Goal: Task Accomplishment & Management: Use online tool/utility

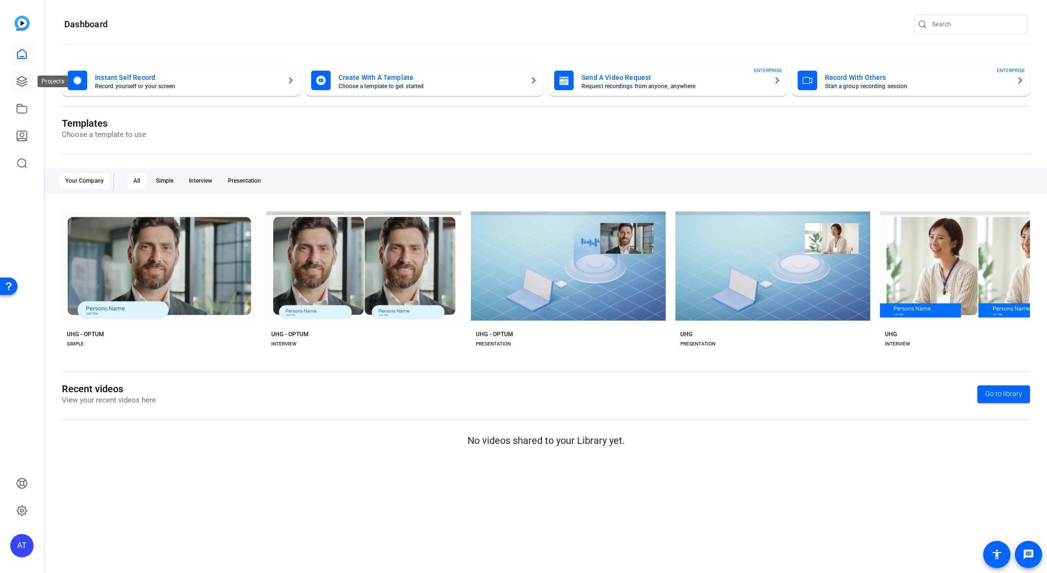
click at [22, 84] on icon at bounding box center [22, 81] width 12 height 12
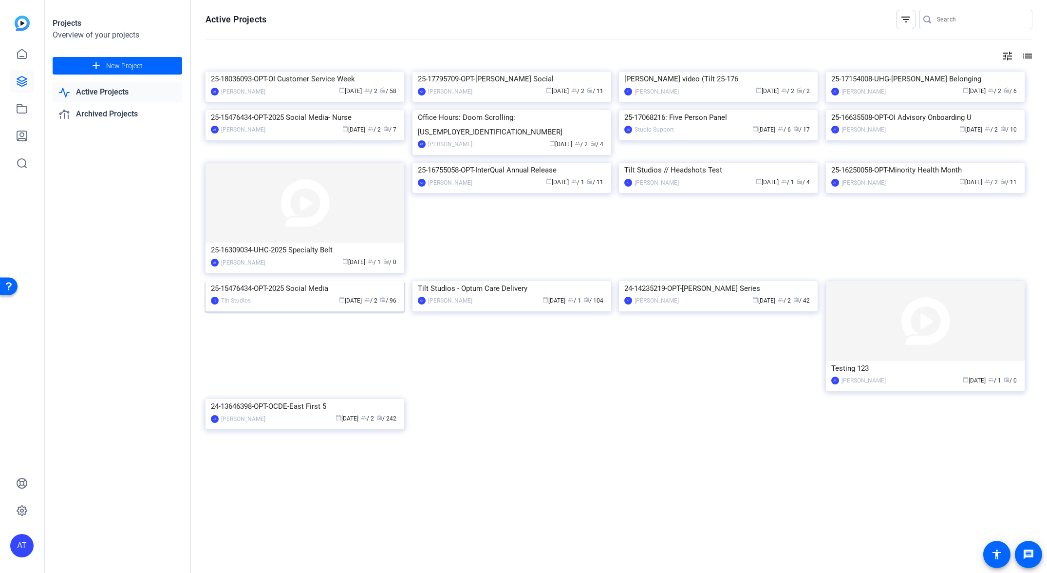
click at [266, 281] on img at bounding box center [304, 281] width 199 height 0
click at [537, 281] on img at bounding box center [511, 281] width 199 height 0
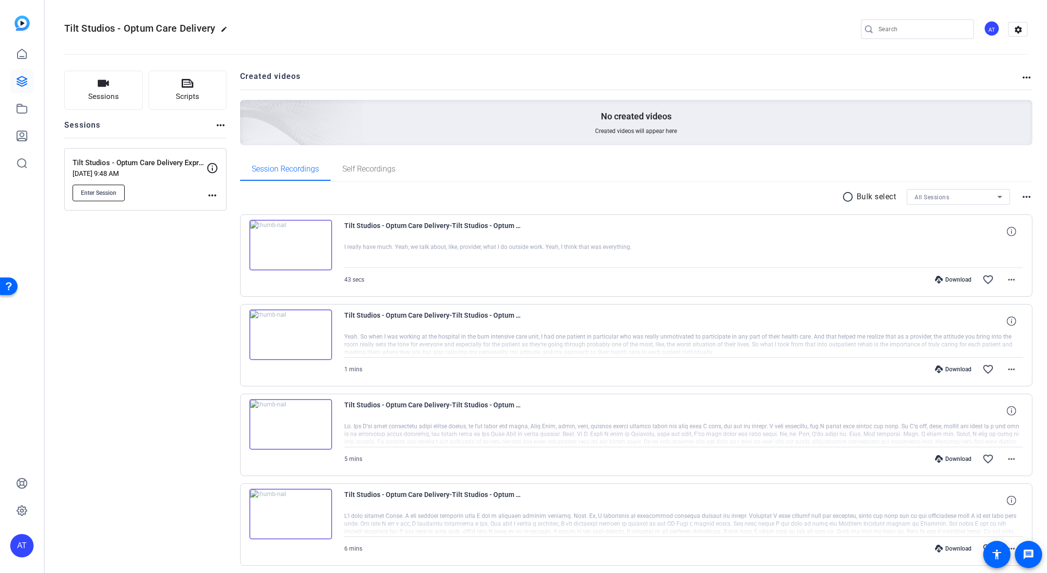
click at [102, 194] on span "Enter Session" at bounding box center [99, 193] width 36 height 8
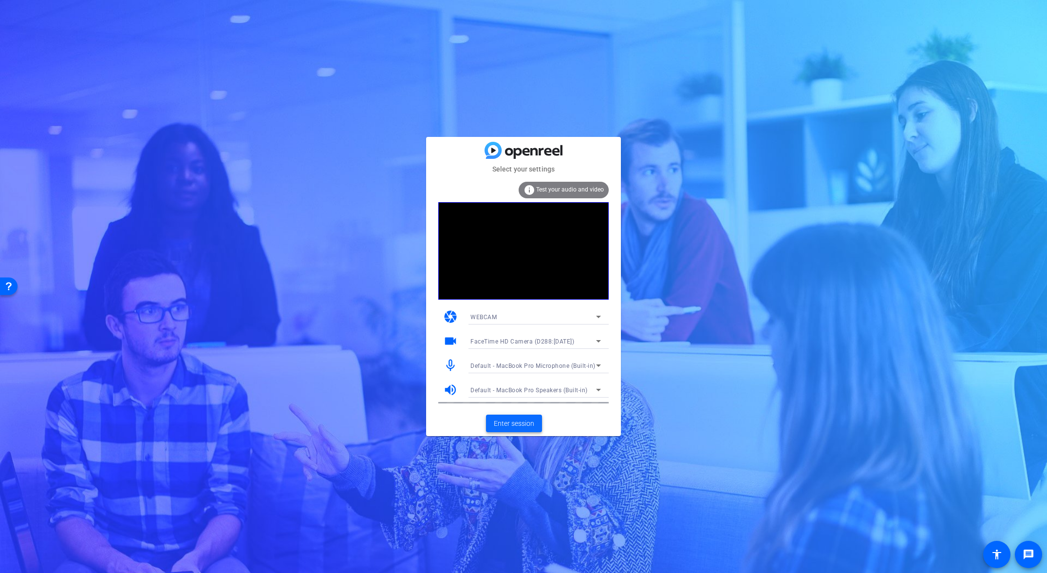
click at [510, 423] on span "Enter session" at bounding box center [514, 423] width 40 height 10
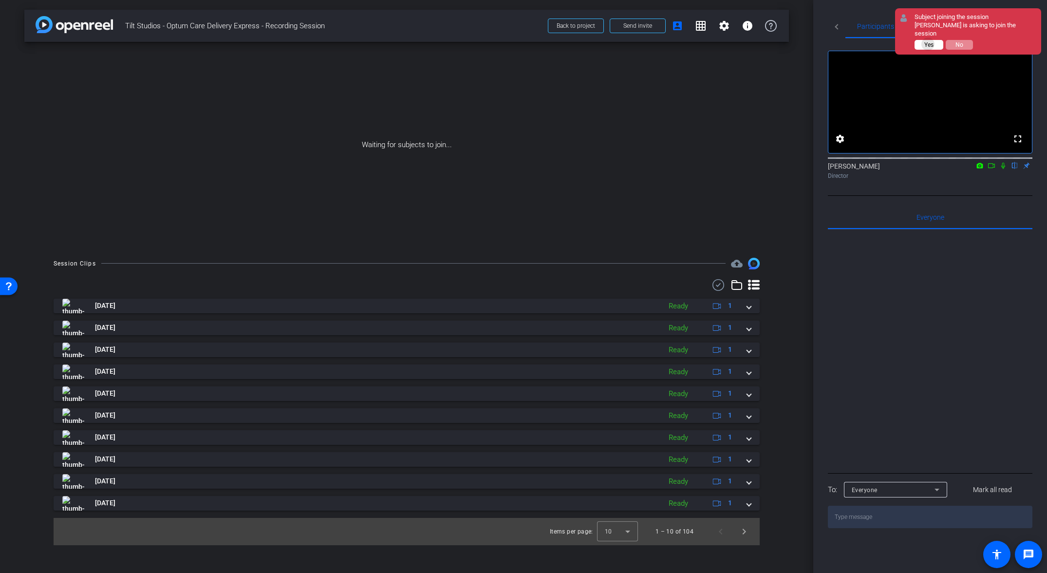
click at [928, 44] on span "Yes" at bounding box center [928, 44] width 9 height 7
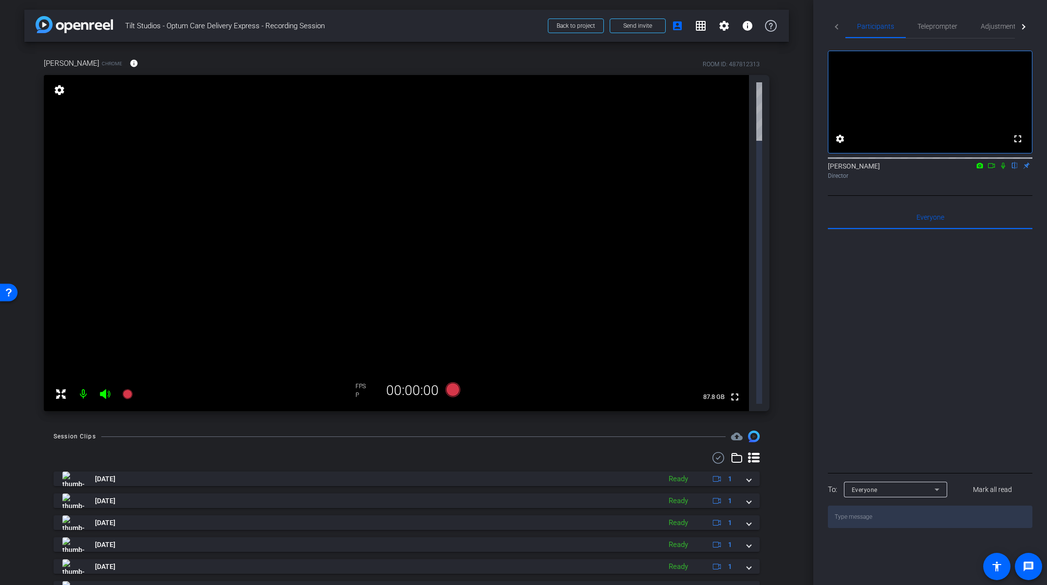
click at [86, 384] on mat-icon at bounding box center [83, 393] width 19 height 19
click at [81, 384] on mat-icon at bounding box center [83, 393] width 19 height 19
click at [106, 389] on icon at bounding box center [105, 394] width 10 height 10
click at [935, 30] on span "Teleprompter" at bounding box center [937, 26] width 40 height 23
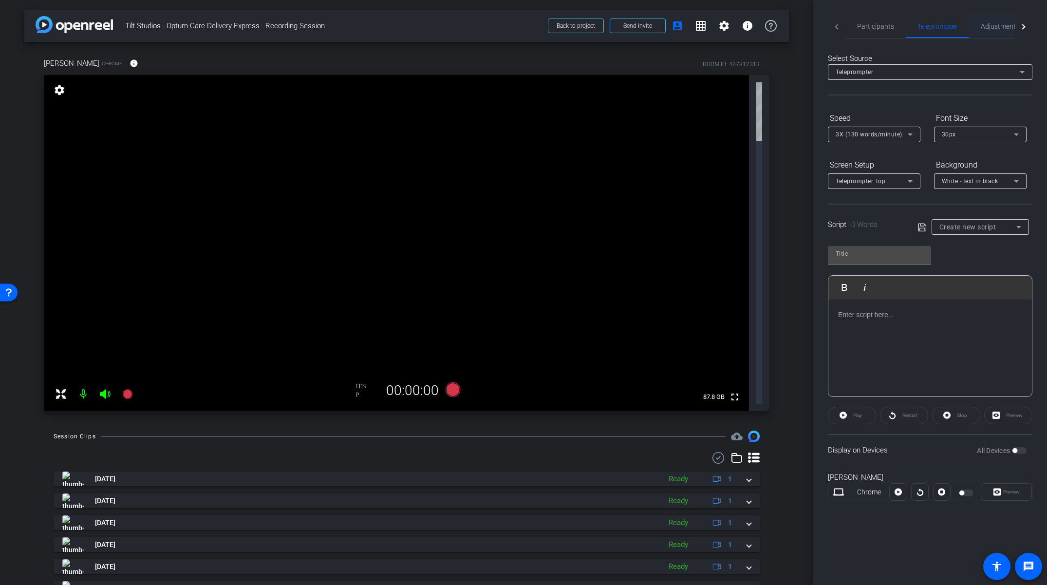
click at [1005, 23] on span "Adjustments" at bounding box center [1000, 26] width 38 height 7
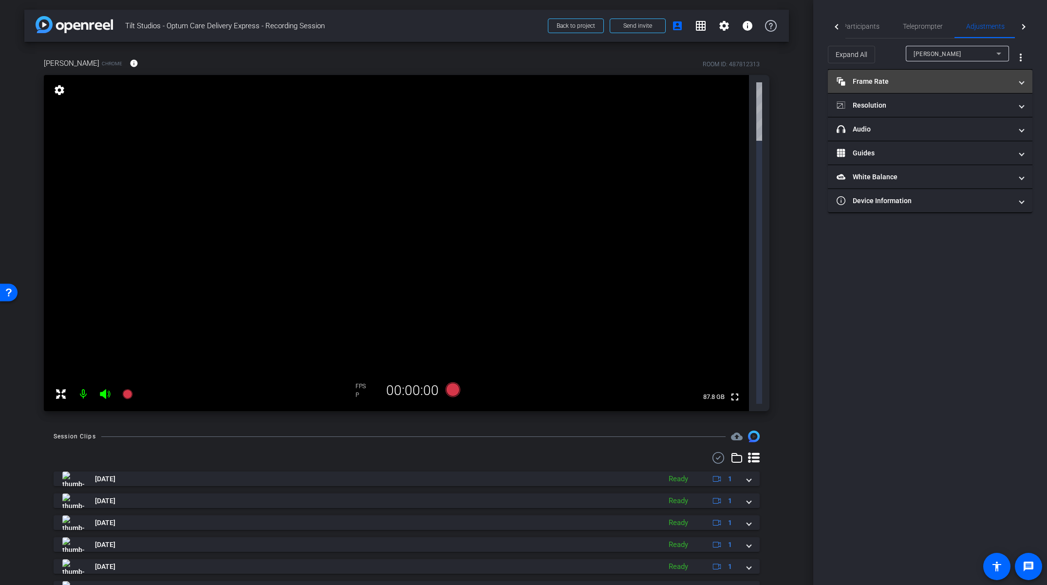
click at [934, 70] on mat-expansion-panel-header "Frame Rate Frame Rate" at bounding box center [930, 81] width 204 height 23
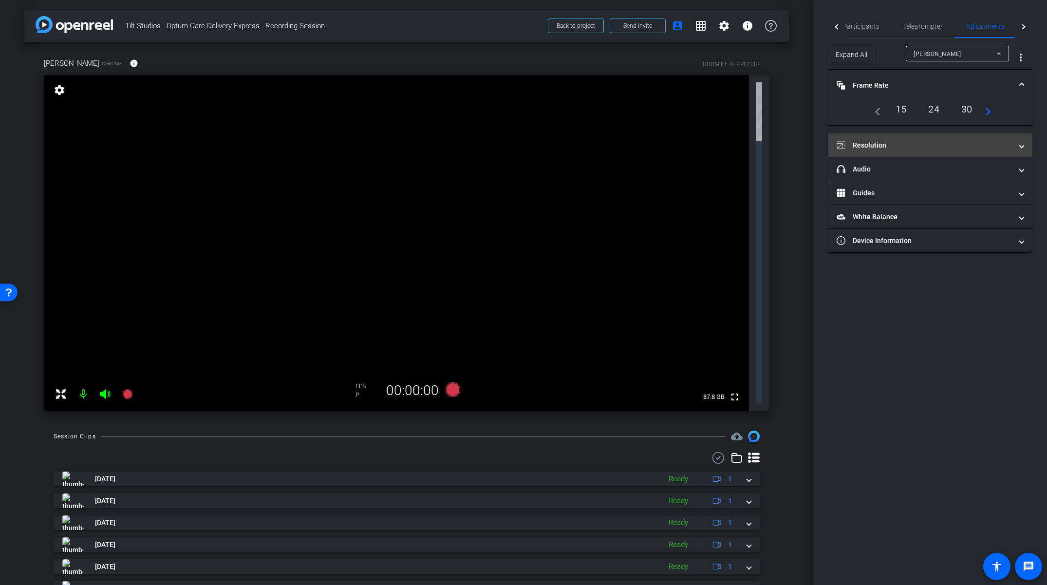
click at [914, 144] on mat-panel-title "Resolution" at bounding box center [923, 145] width 175 height 10
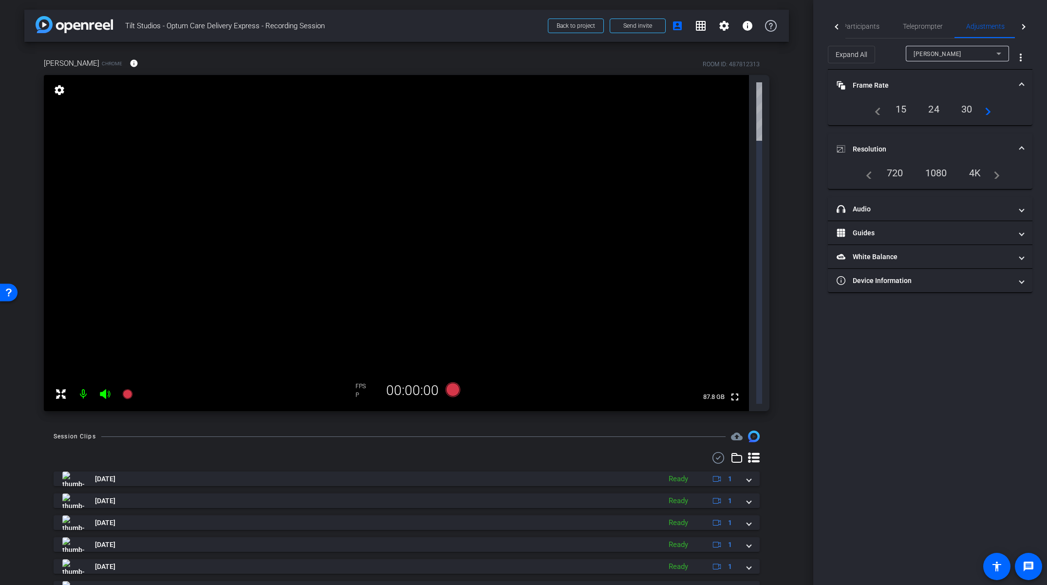
click at [939, 174] on div "1080" at bounding box center [936, 173] width 37 height 17
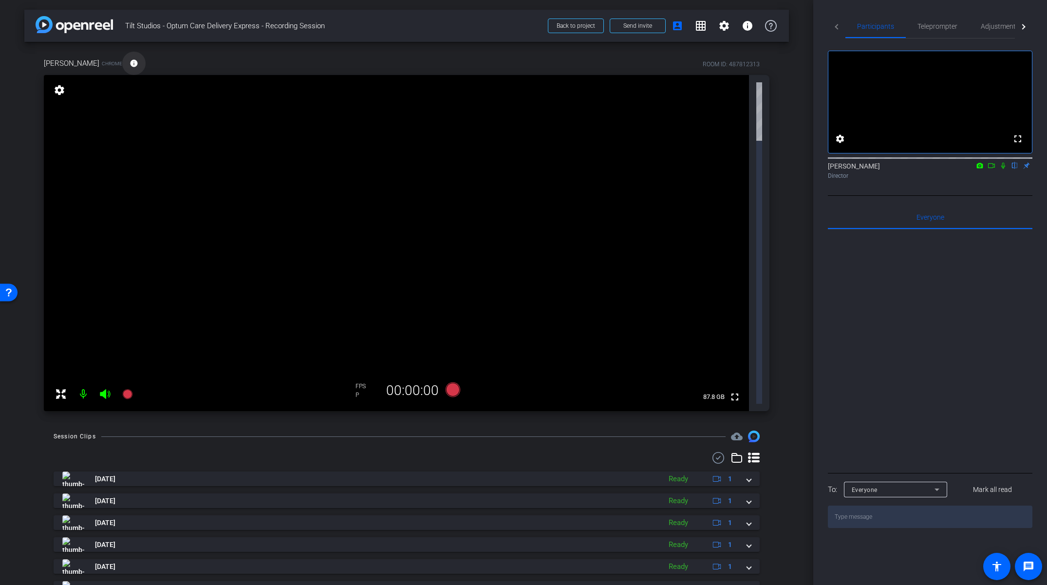
click at [130, 63] on mat-icon "info" at bounding box center [134, 63] width 9 height 9
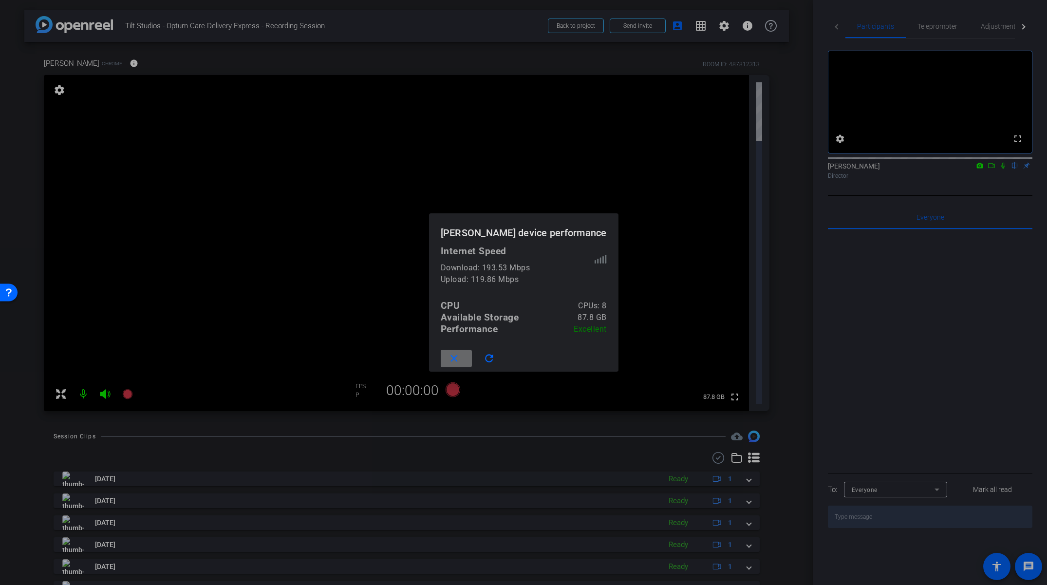
click at [459, 361] on mat-icon "close" at bounding box center [454, 359] width 12 height 12
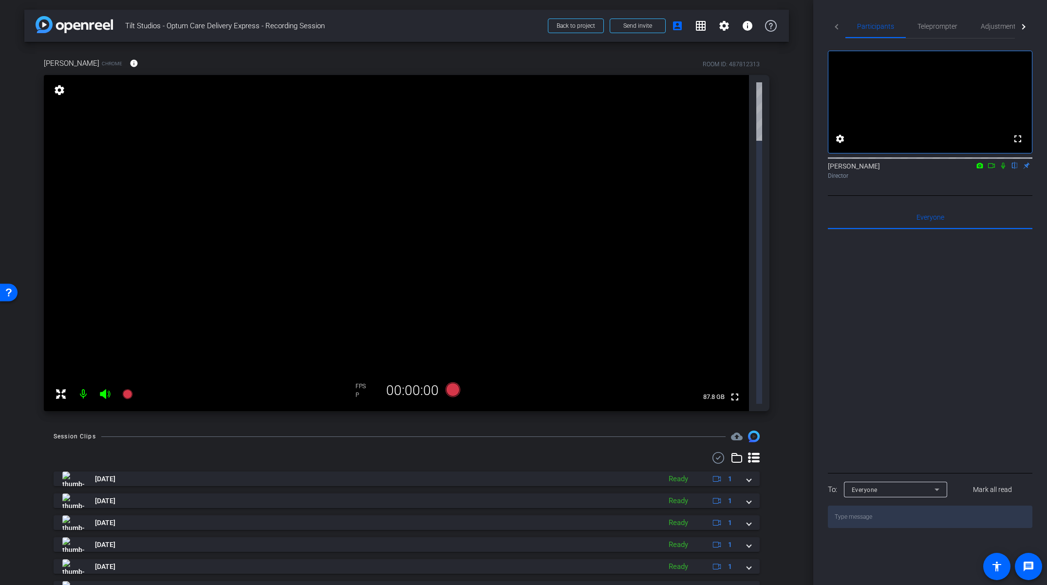
click at [61, 92] on mat-icon "settings" at bounding box center [60, 90] width 14 height 12
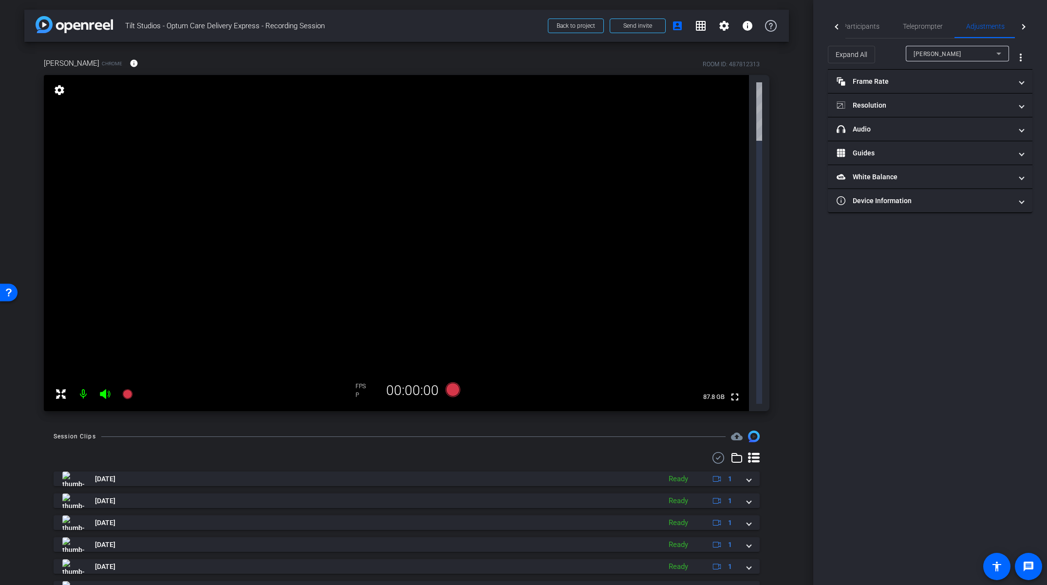
click at [61, 92] on mat-icon "settings" at bounding box center [60, 90] width 14 height 12
click at [907, 31] on span "Teleprompter" at bounding box center [923, 26] width 40 height 23
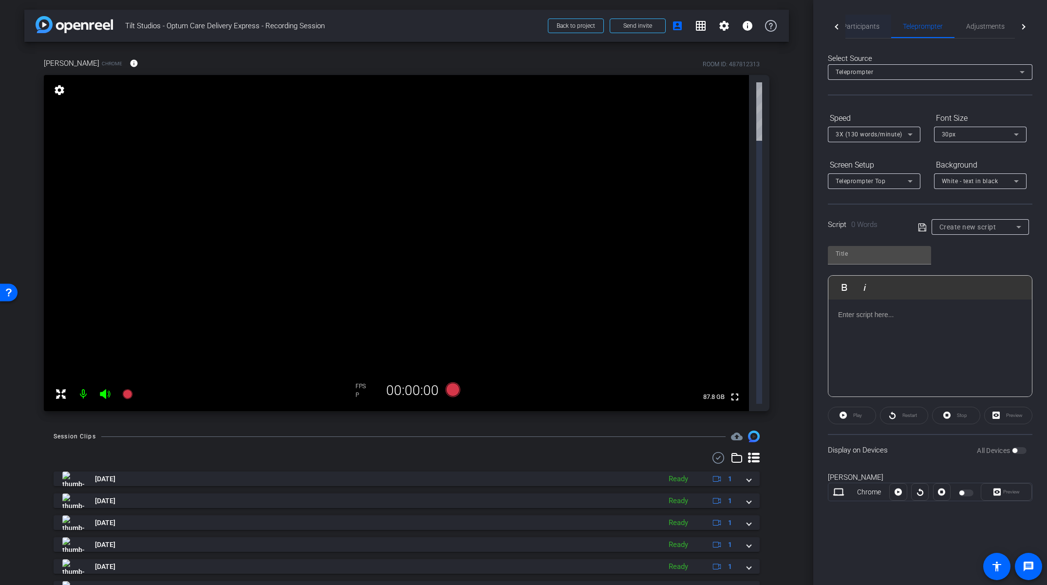
click at [861, 23] on span "Participants" at bounding box center [860, 26] width 37 height 7
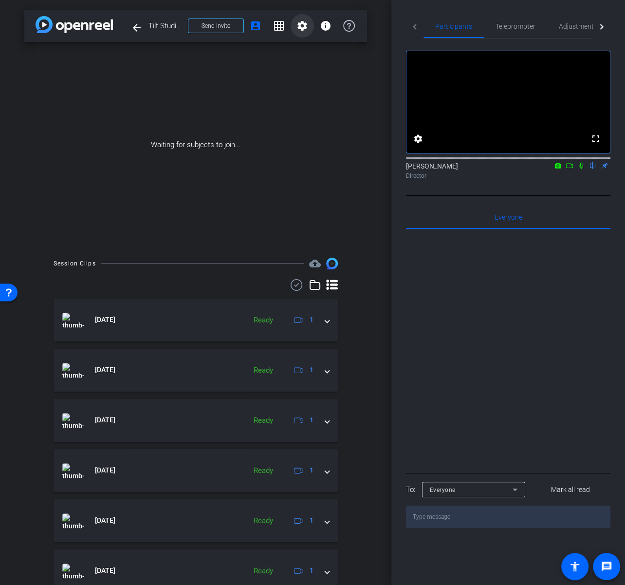
click at [312, 28] on span at bounding box center [302, 25] width 23 height 23
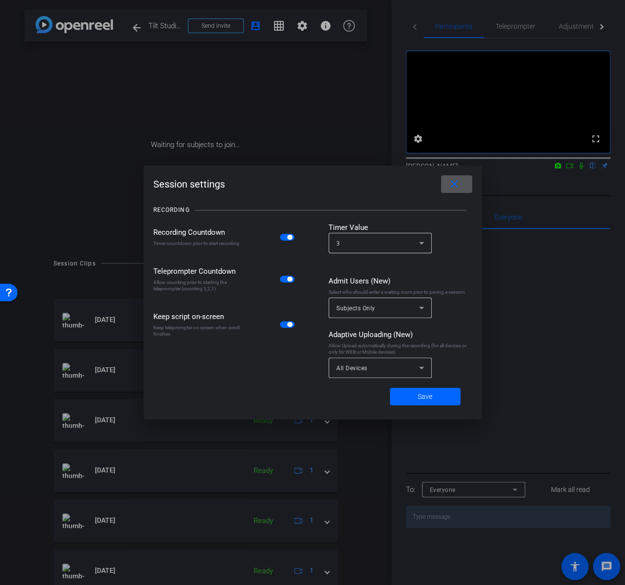
click at [463, 185] on span at bounding box center [456, 183] width 31 height 23
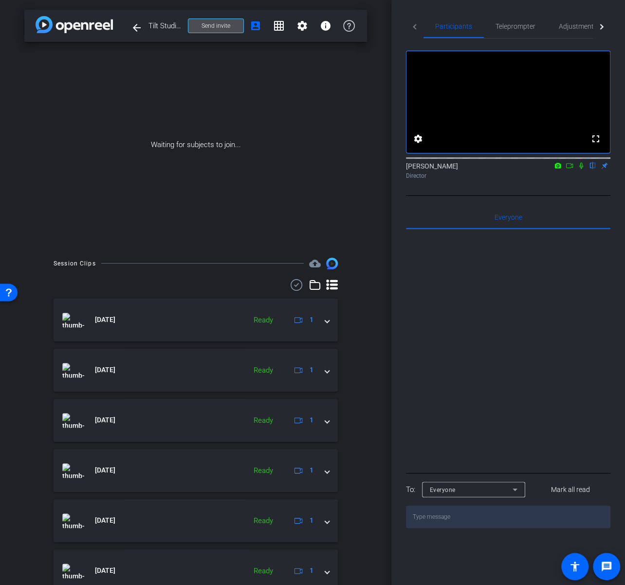
click at [222, 25] on span "Send invite" at bounding box center [216, 26] width 29 height 8
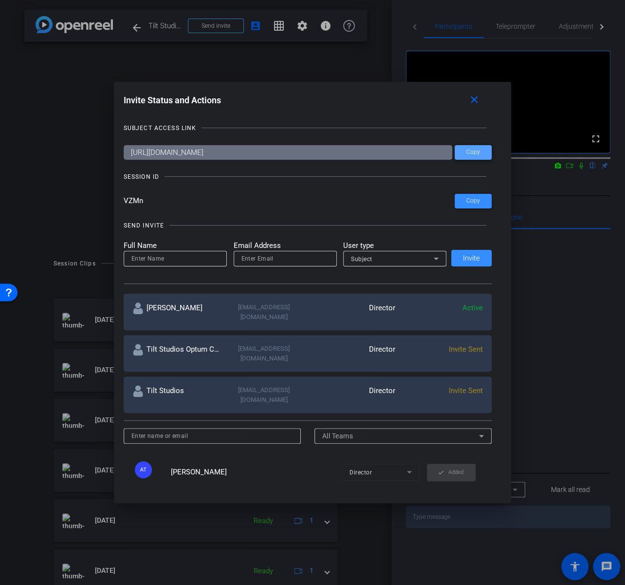
click at [477, 151] on span "Copy" at bounding box center [473, 151] width 14 height 7
click at [474, 102] on mat-icon "close" at bounding box center [474, 100] width 12 height 12
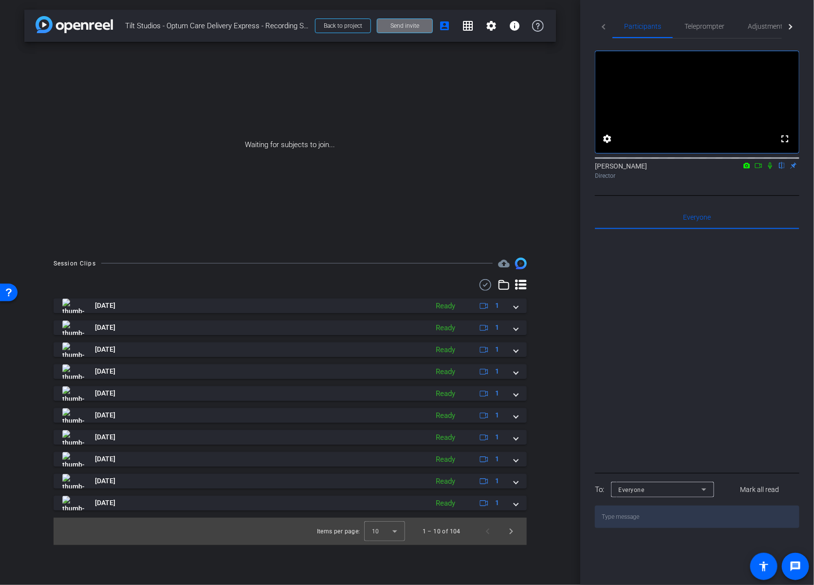
click at [421, 28] on span at bounding box center [404, 25] width 55 height 23
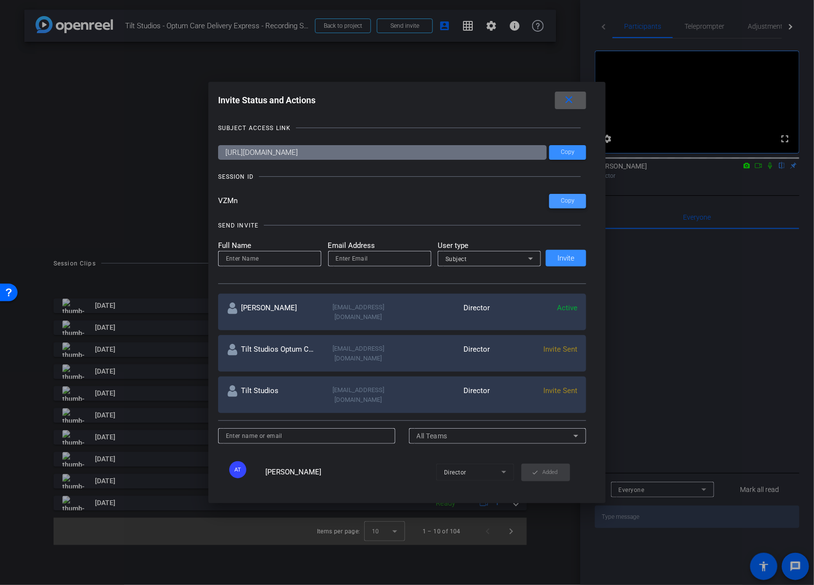
click at [566, 203] on span "Copy" at bounding box center [568, 200] width 14 height 7
click at [577, 101] on span at bounding box center [570, 100] width 31 height 23
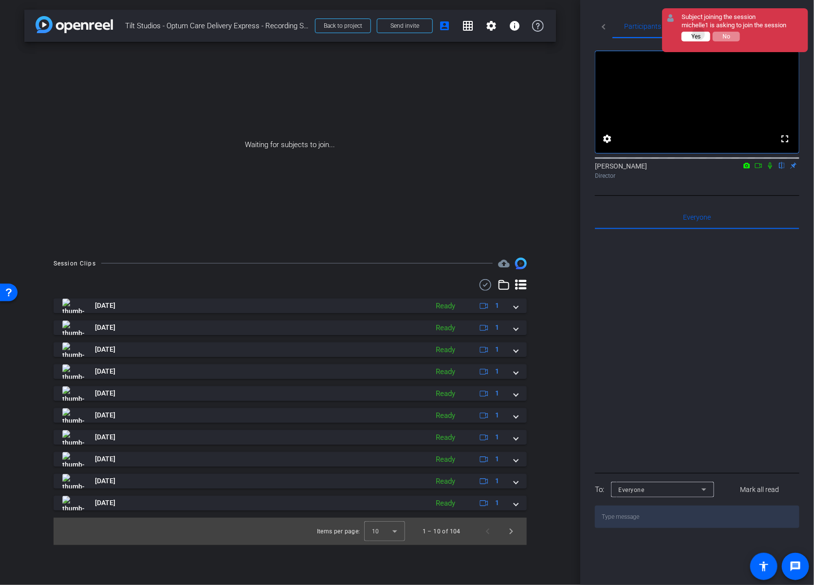
click at [699, 34] on span "Yes" at bounding box center [695, 36] width 9 height 7
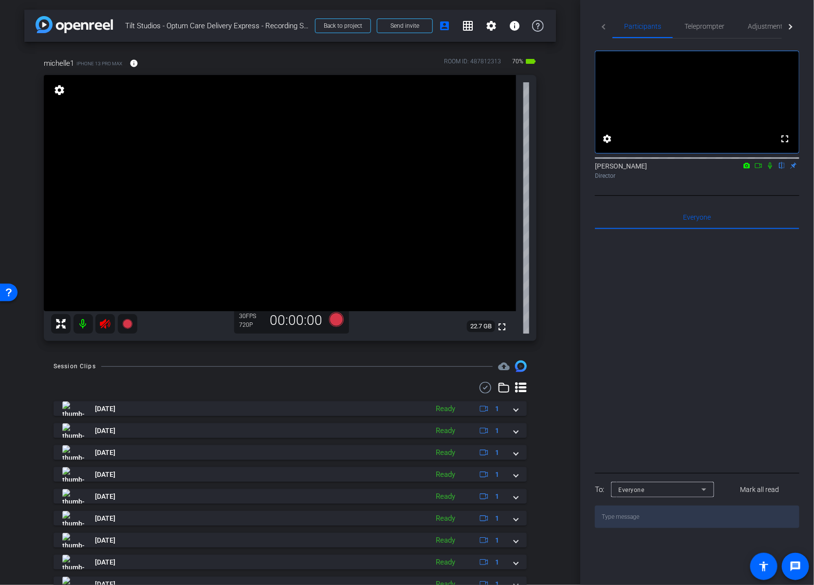
click at [98, 321] on mat-icon at bounding box center [104, 323] width 19 height 19
click at [80, 326] on mat-icon at bounding box center [83, 323] width 19 height 19
click at [58, 93] on mat-icon "settings" at bounding box center [60, 90] width 14 height 12
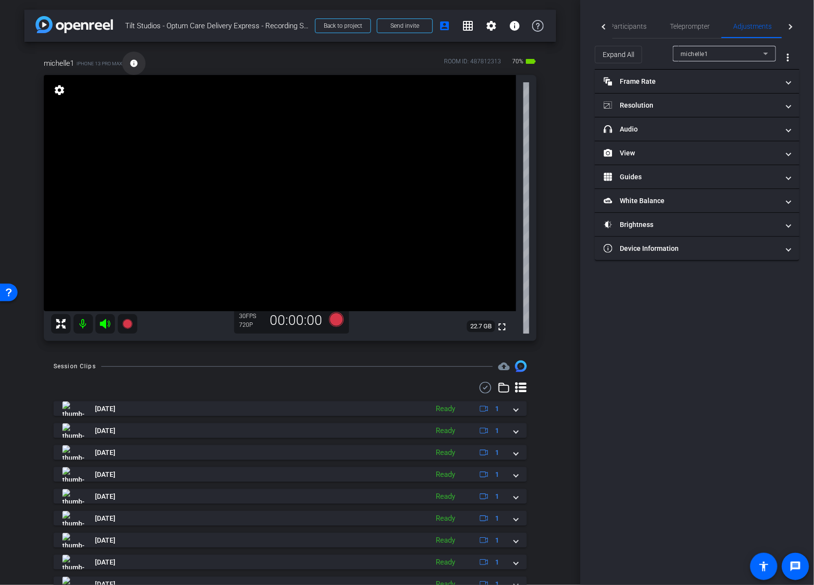
click at [138, 64] on mat-icon "info" at bounding box center [134, 63] width 9 height 9
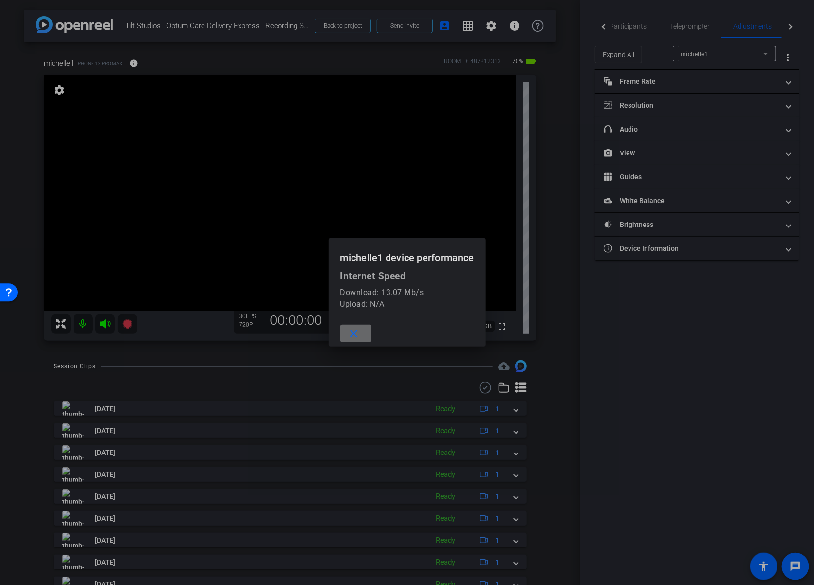
click at [359, 339] on span at bounding box center [355, 333] width 31 height 23
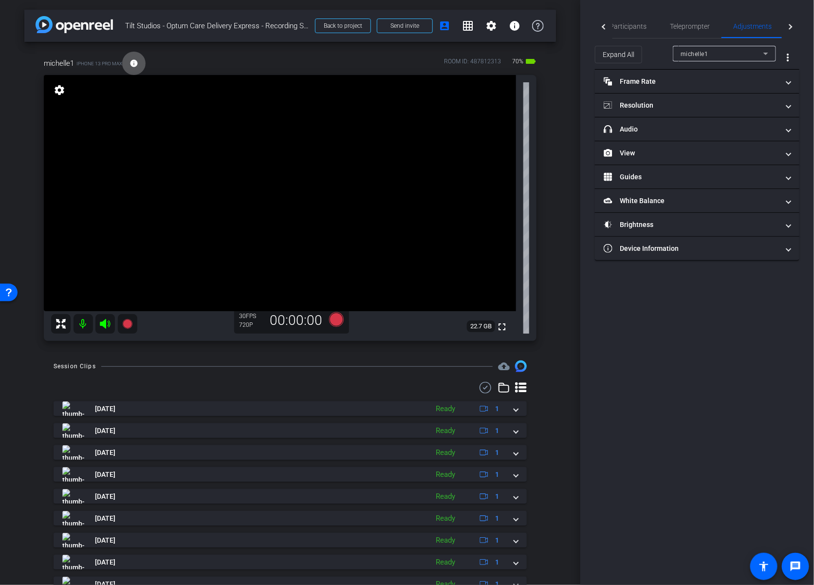
click at [364, 226] on video at bounding box center [280, 193] width 472 height 236
click at [140, 62] on span at bounding box center [133, 63] width 23 height 23
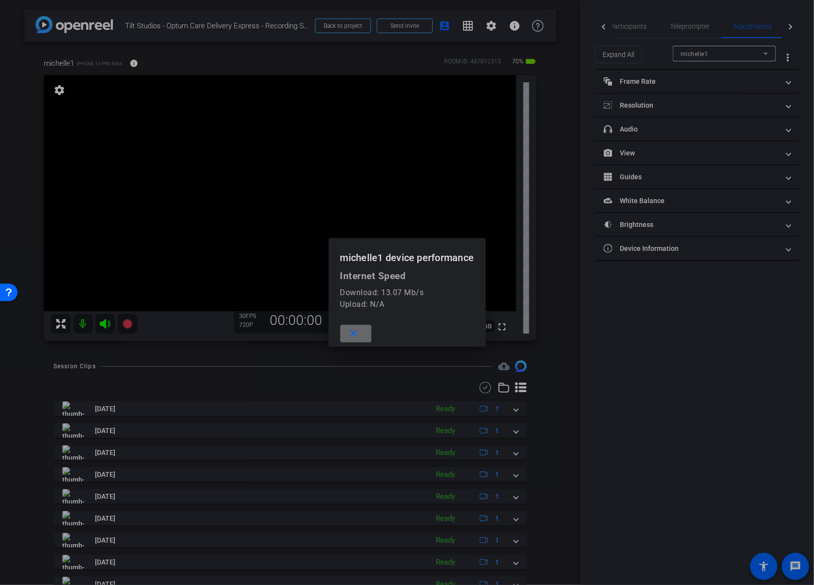
click at [360, 337] on span at bounding box center [355, 333] width 31 height 23
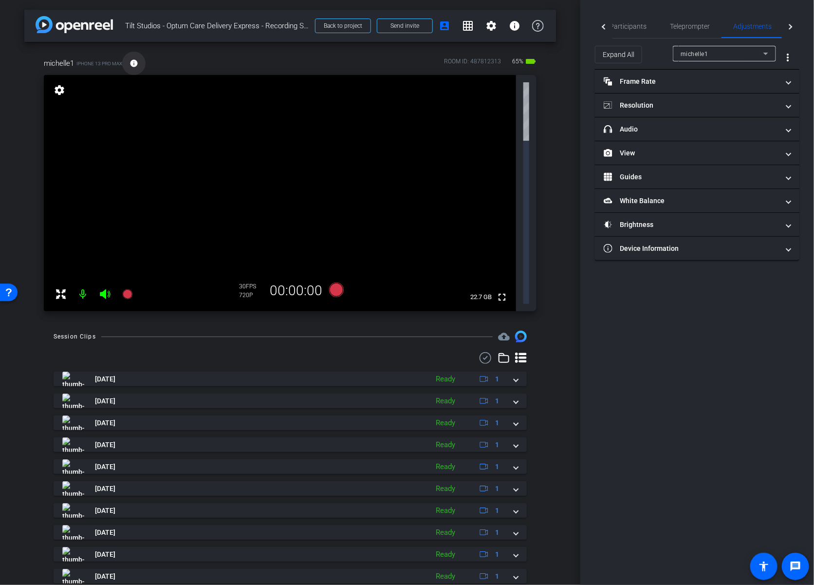
click at [139, 58] on span at bounding box center [133, 63] width 23 height 23
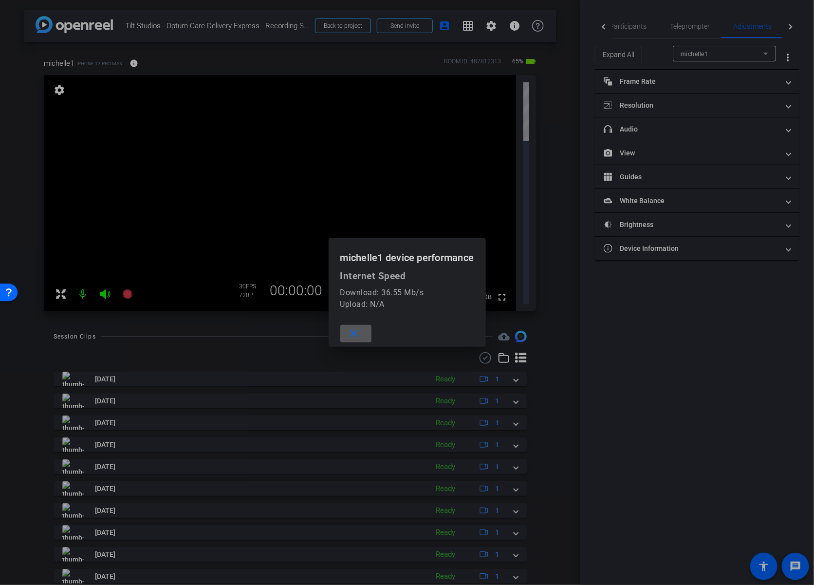
click at [138, 62] on div at bounding box center [407, 292] width 814 height 585
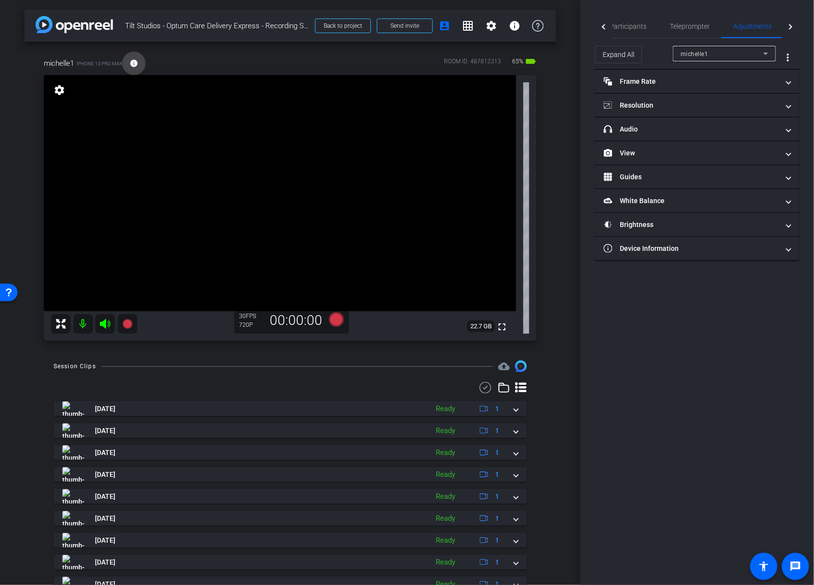
click at [134, 61] on mat-icon "info" at bounding box center [134, 63] width 9 height 9
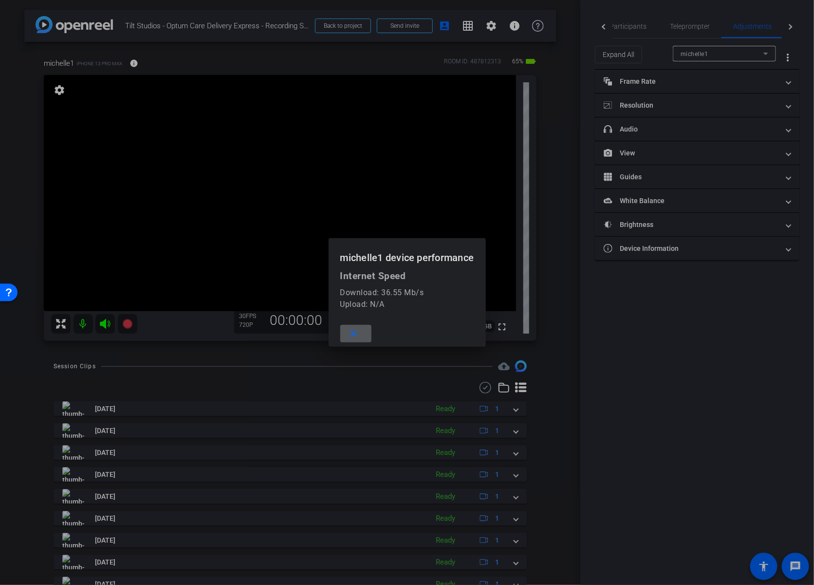
click at [363, 337] on span at bounding box center [355, 333] width 31 height 23
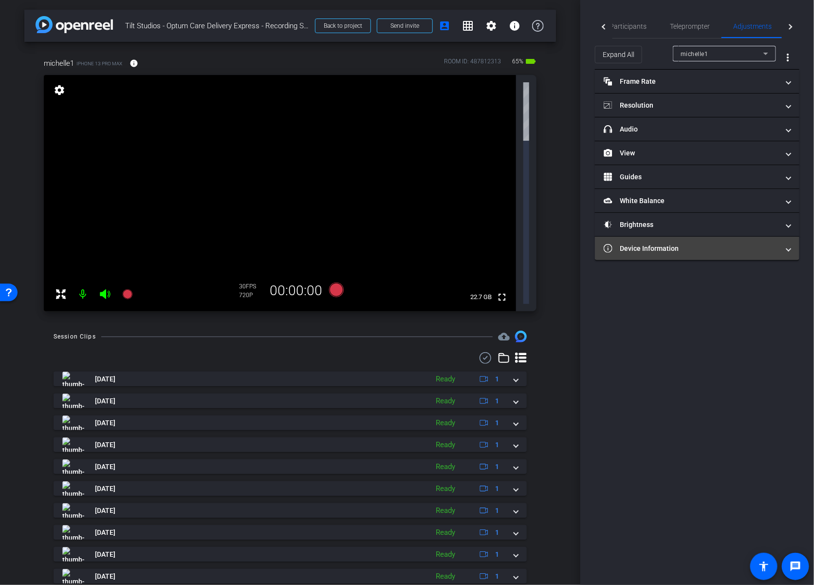
click at [710, 240] on mat-expansion-panel-header "Device Information" at bounding box center [697, 248] width 204 height 23
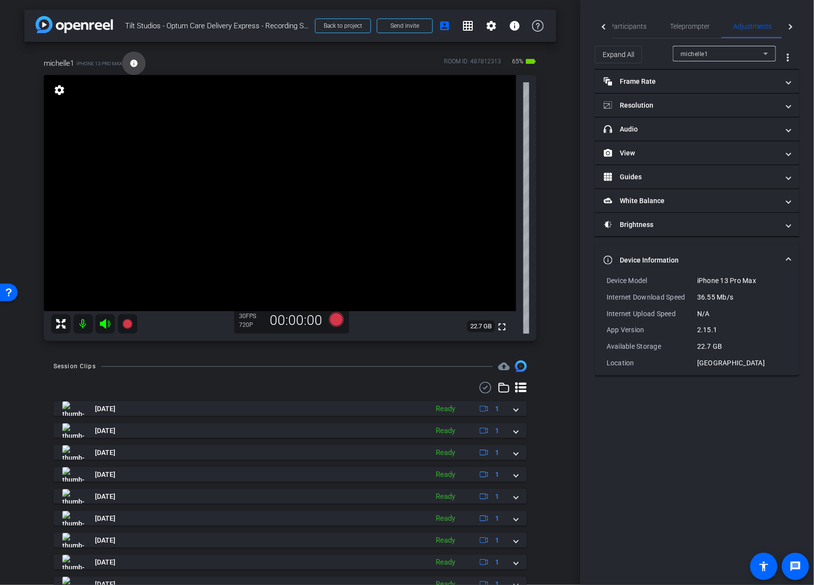
click at [136, 64] on mat-icon "info" at bounding box center [134, 63] width 9 height 9
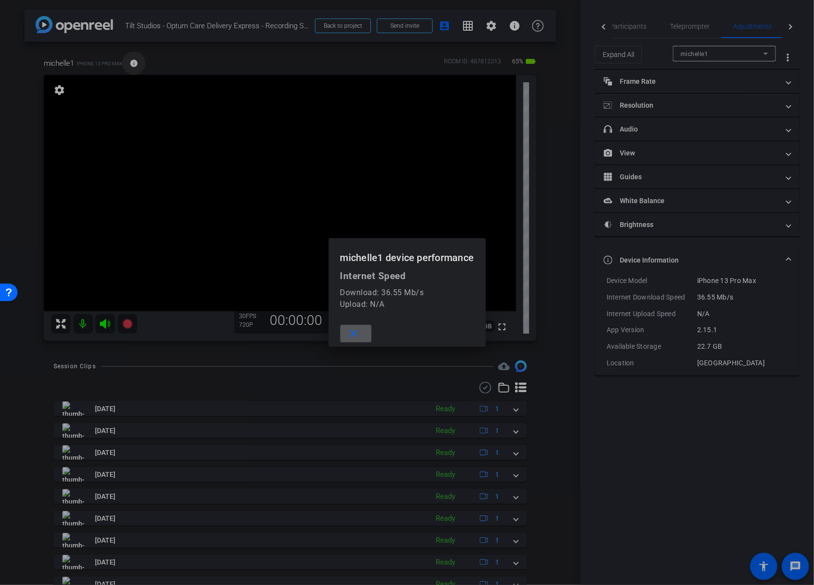
click at [136, 64] on div at bounding box center [407, 292] width 814 height 585
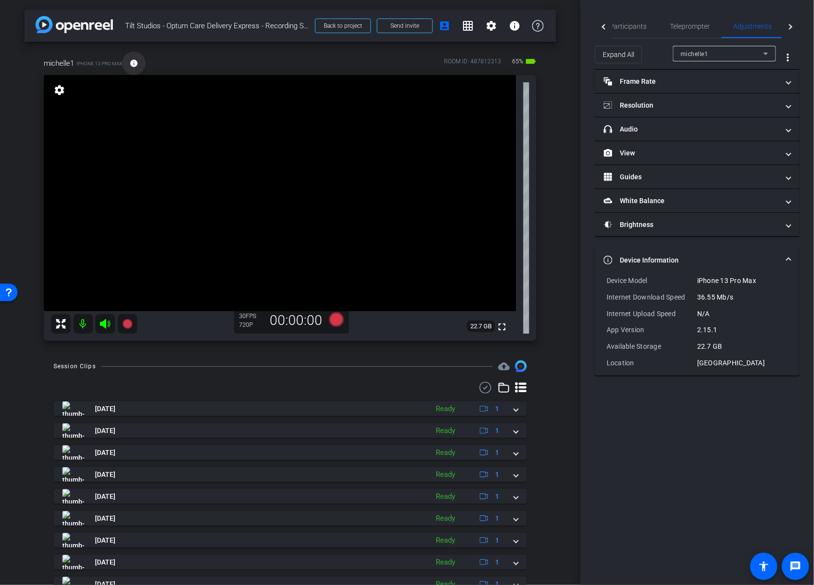
click at [136, 64] on mat-icon "info" at bounding box center [134, 63] width 9 height 9
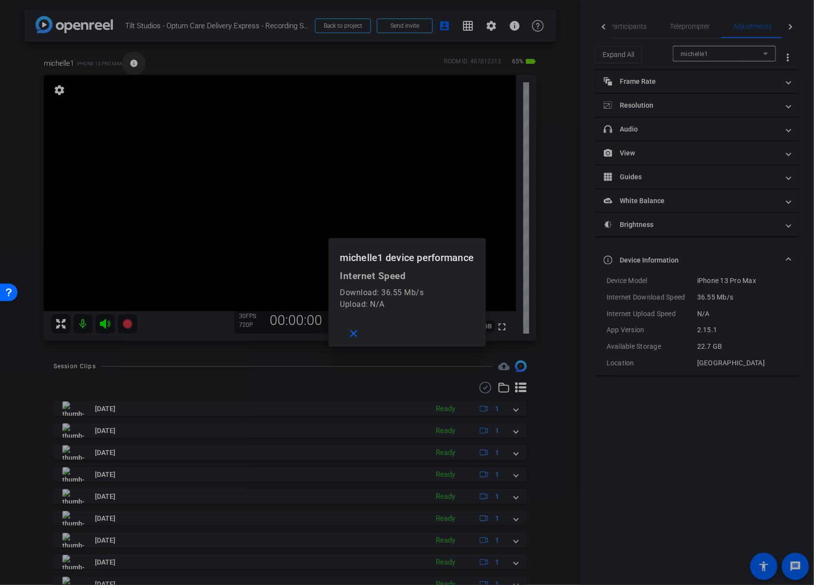
click at [136, 64] on div at bounding box center [407, 292] width 814 height 585
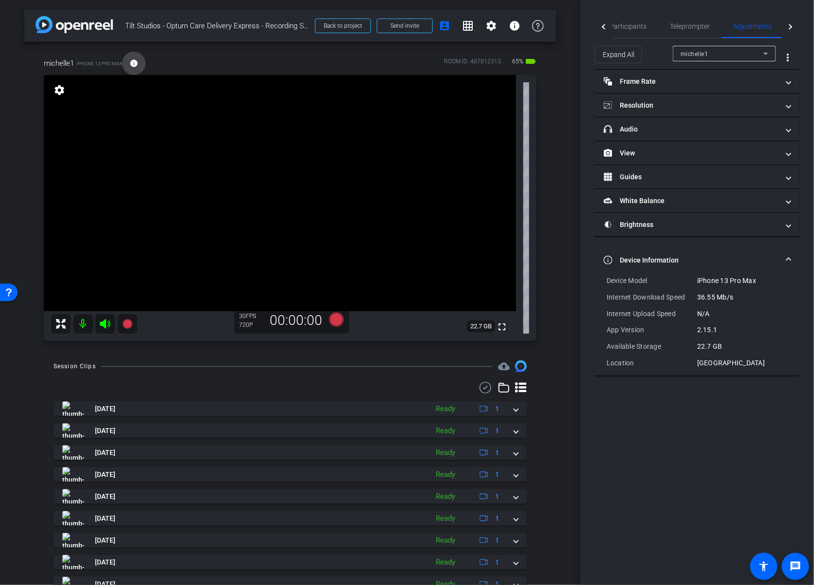
click at [137, 64] on mat-icon "info" at bounding box center [134, 63] width 9 height 9
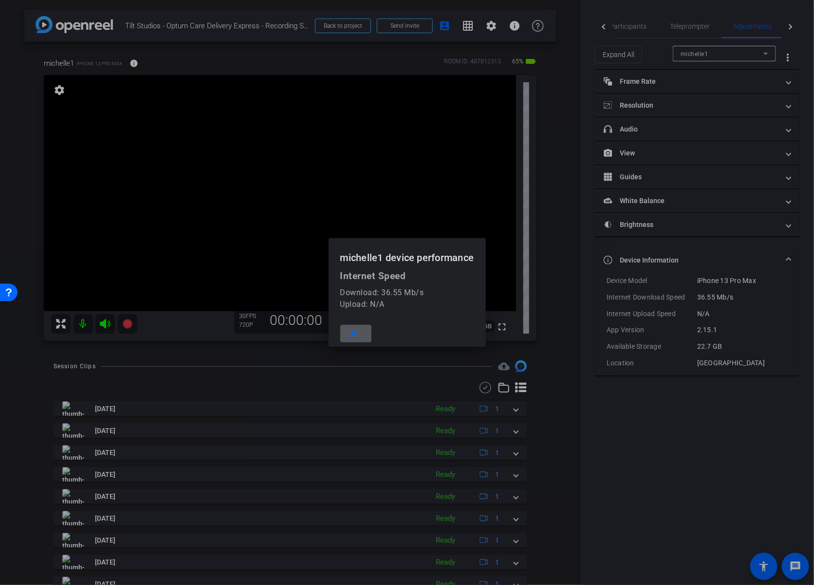
click at [357, 342] on span at bounding box center [355, 333] width 31 height 23
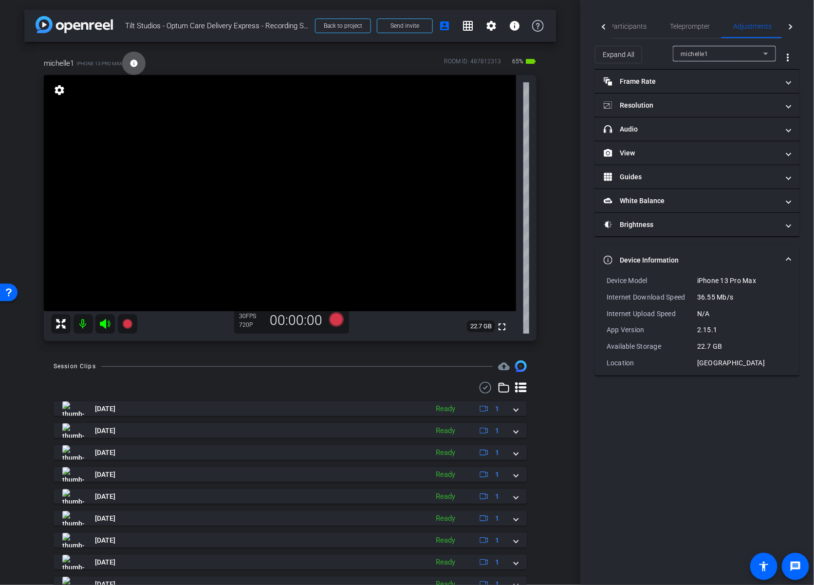
click at [64, 93] on mat-icon "settings" at bounding box center [60, 90] width 14 height 12
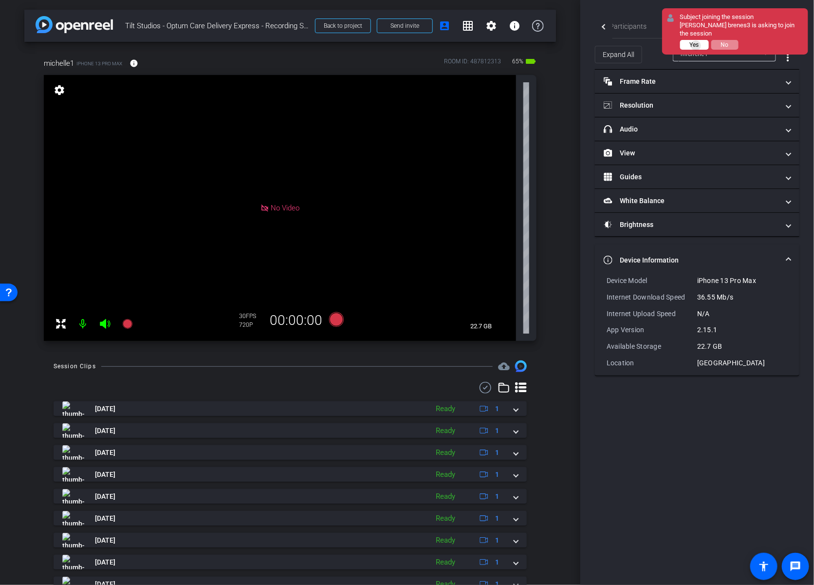
click at [698, 45] on span "Yes" at bounding box center [694, 44] width 9 height 7
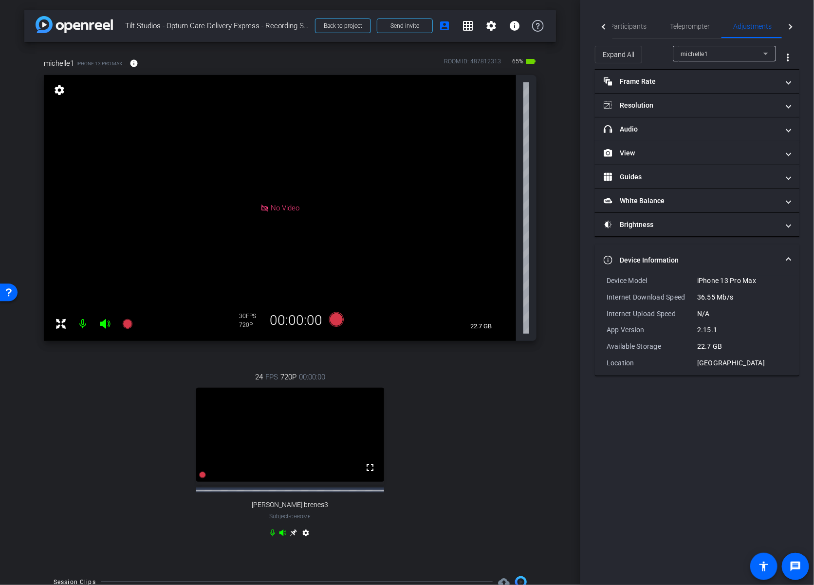
click at [294, 536] on icon at bounding box center [293, 532] width 7 height 7
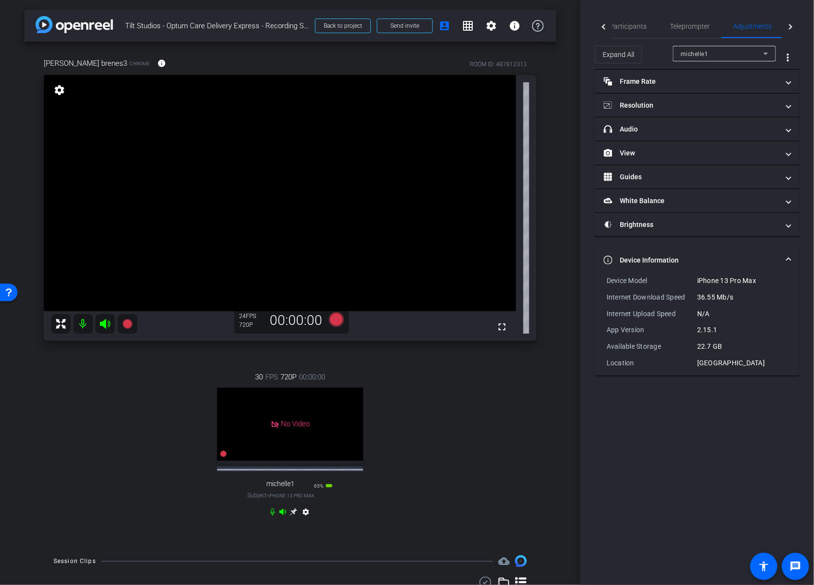
type input "11000"
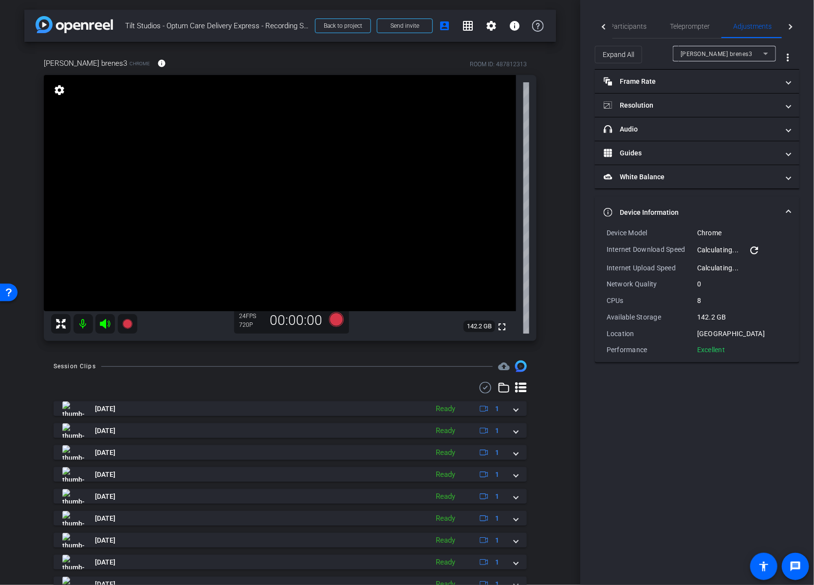
click at [56, 88] on mat-icon "settings" at bounding box center [60, 90] width 14 height 12
click at [635, 27] on span "Participants" at bounding box center [628, 26] width 37 height 7
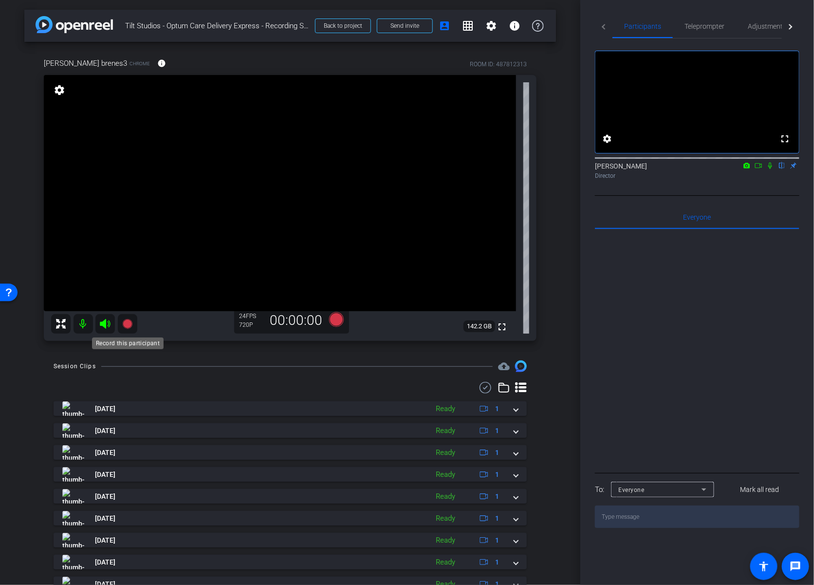
click at [129, 323] on icon at bounding box center [127, 324] width 10 height 10
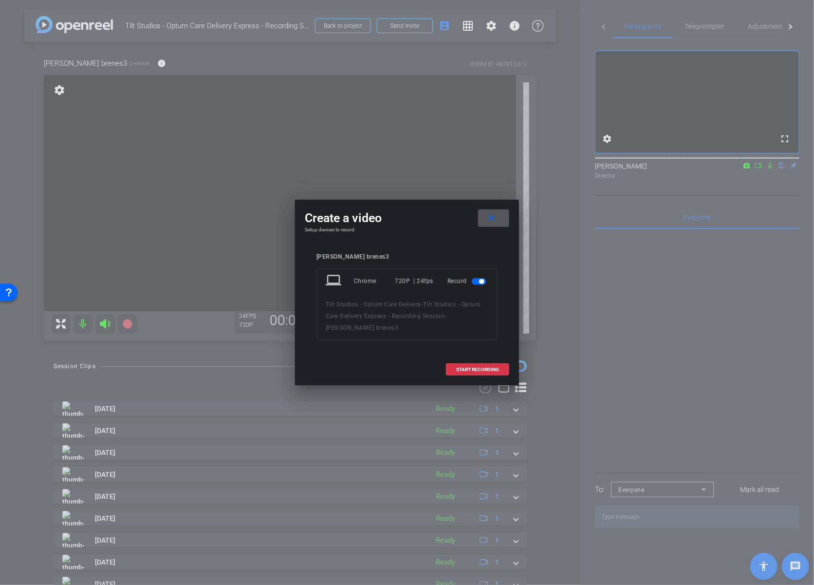
click at [496, 220] on mat-icon "close" at bounding box center [492, 218] width 12 height 12
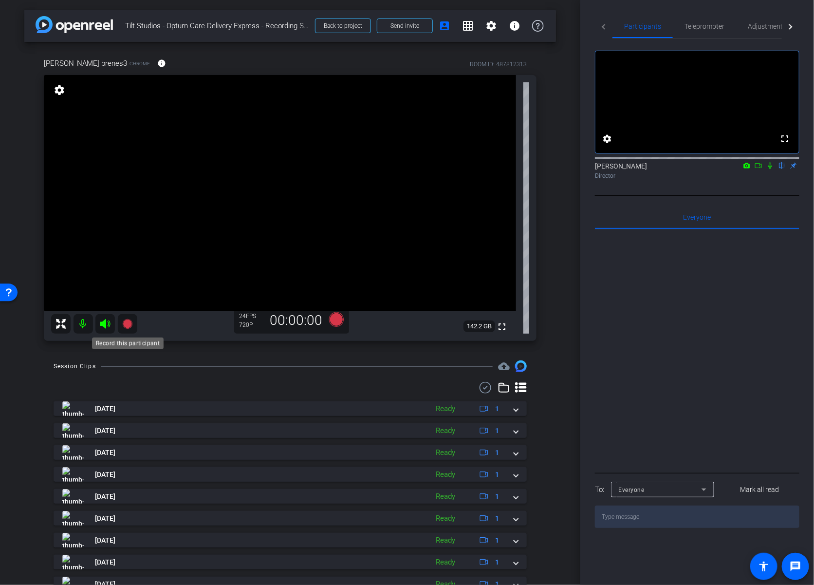
click at [130, 324] on icon at bounding box center [127, 324] width 10 height 10
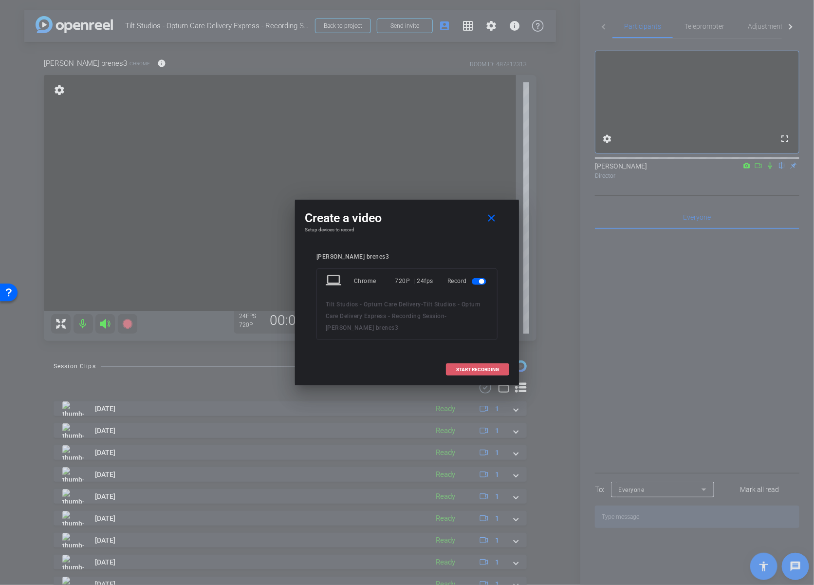
click at [482, 370] on span "START RECORDING" at bounding box center [477, 369] width 43 height 5
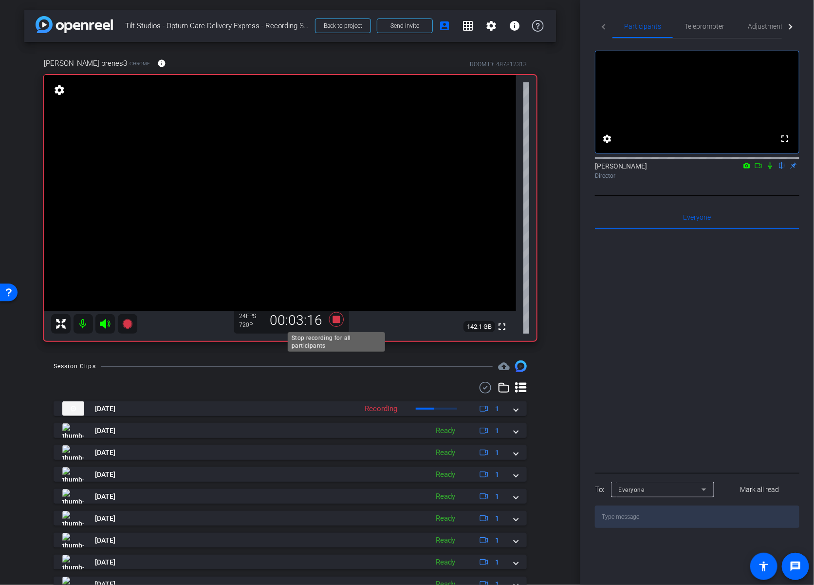
click at [339, 320] on icon at bounding box center [336, 319] width 15 height 15
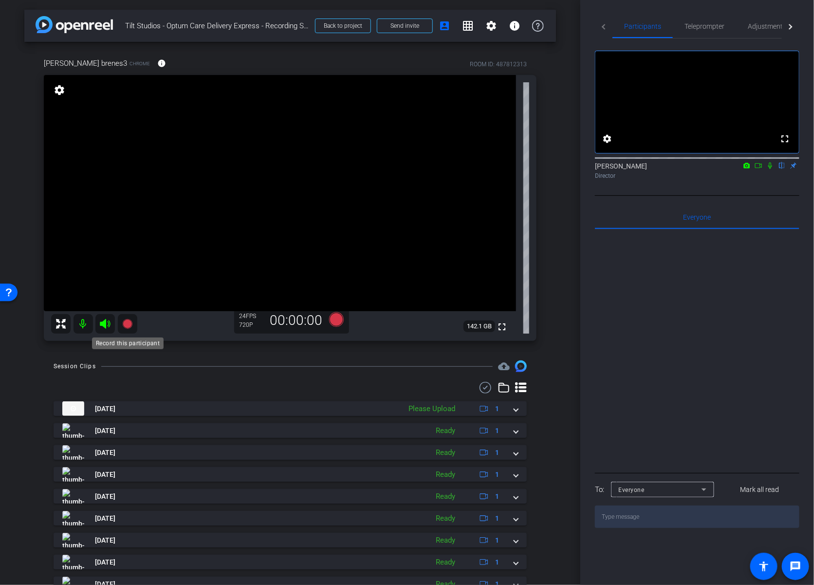
click at [128, 326] on icon at bounding box center [127, 324] width 10 height 10
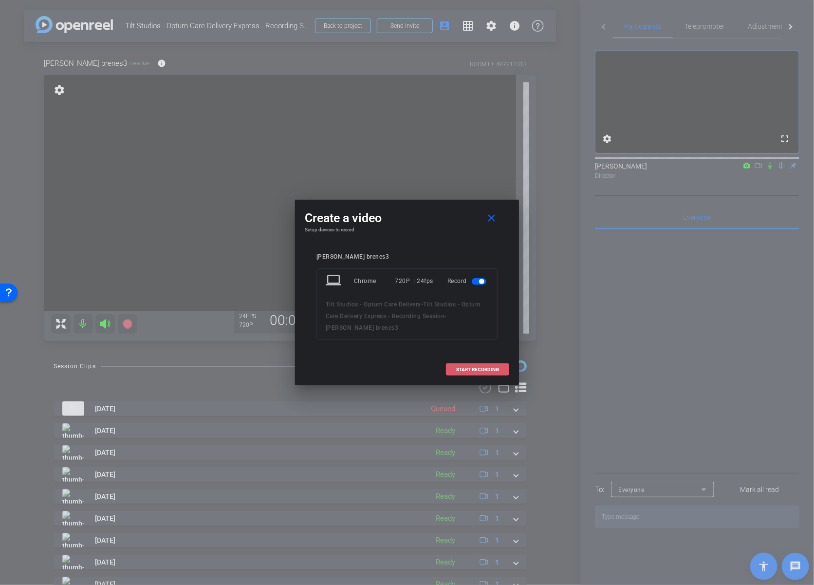
click at [466, 369] on span "START RECORDING" at bounding box center [477, 369] width 43 height 5
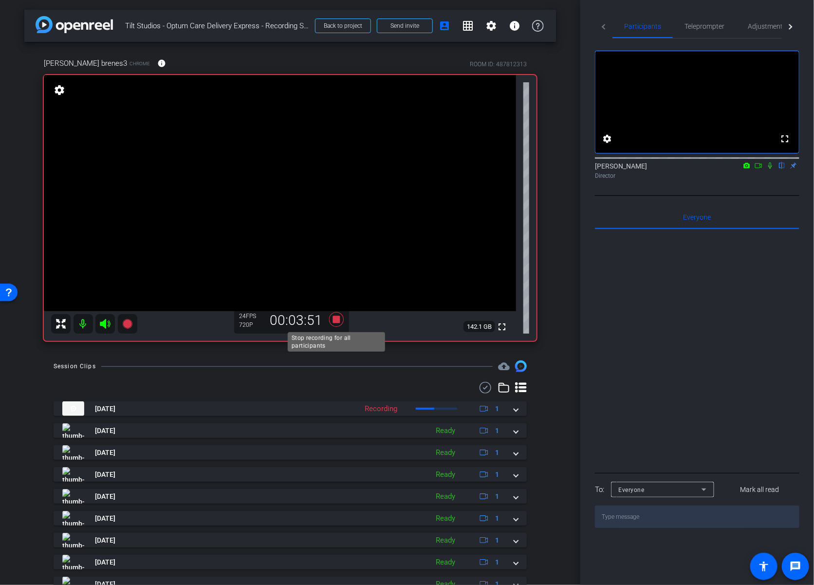
click at [335, 323] on icon at bounding box center [336, 319] width 15 height 15
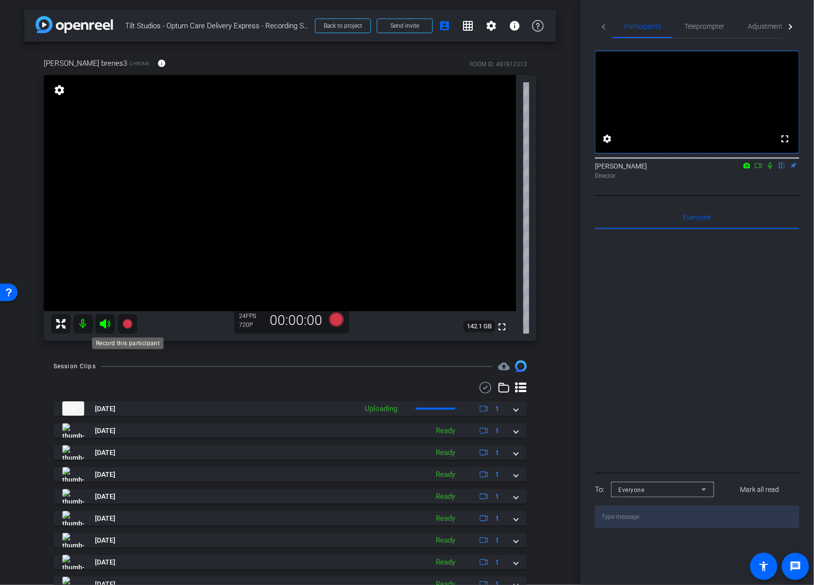
click at [130, 324] on icon at bounding box center [127, 324] width 10 height 10
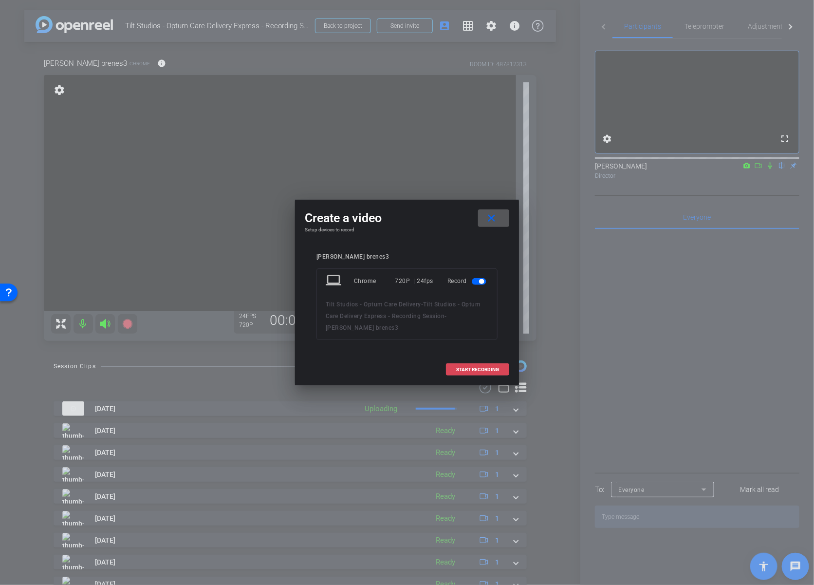
click at [462, 368] on span "START RECORDING" at bounding box center [477, 369] width 43 height 5
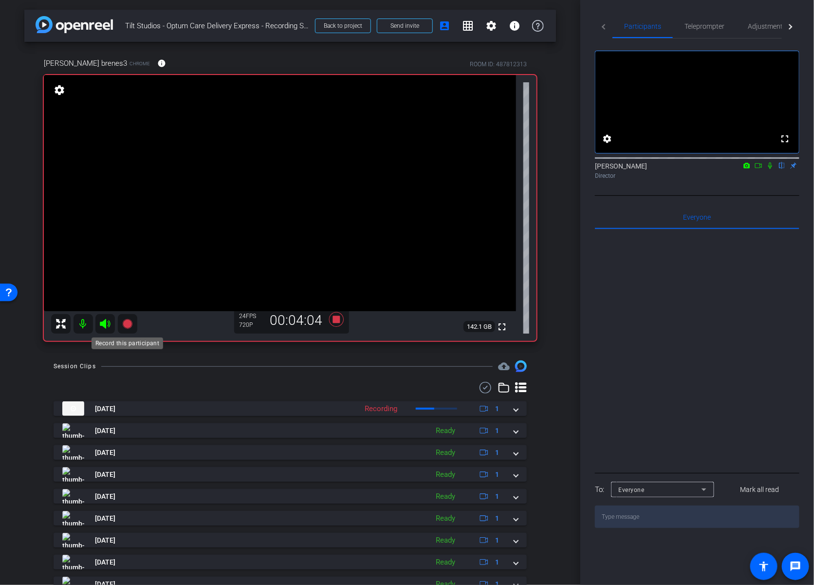
click at [129, 322] on icon at bounding box center [127, 324] width 10 height 10
click at [330, 320] on icon at bounding box center [336, 320] width 23 height 18
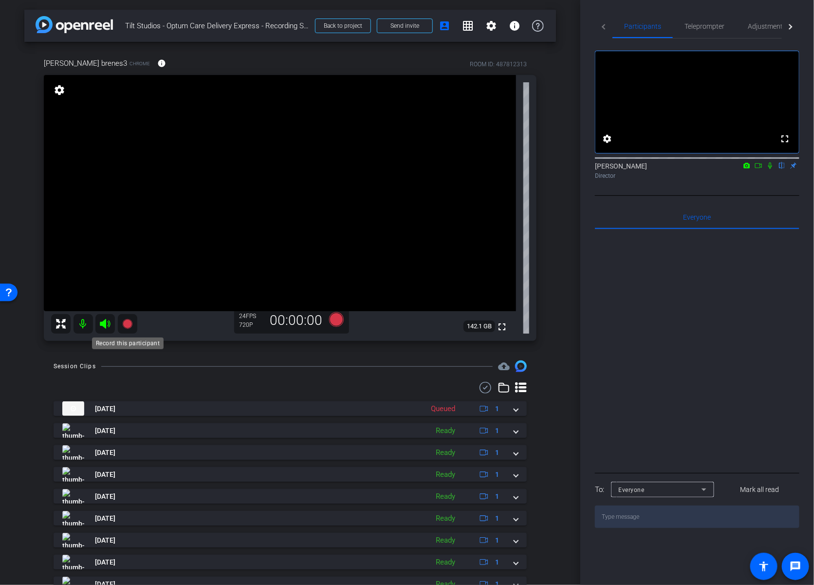
click at [130, 325] on icon at bounding box center [127, 324] width 10 height 10
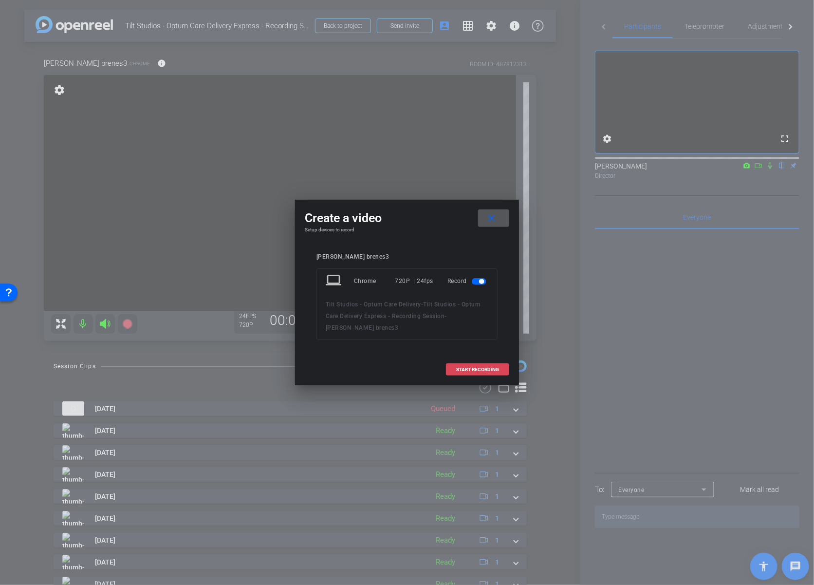
click at [481, 369] on span "START RECORDING" at bounding box center [477, 369] width 43 height 5
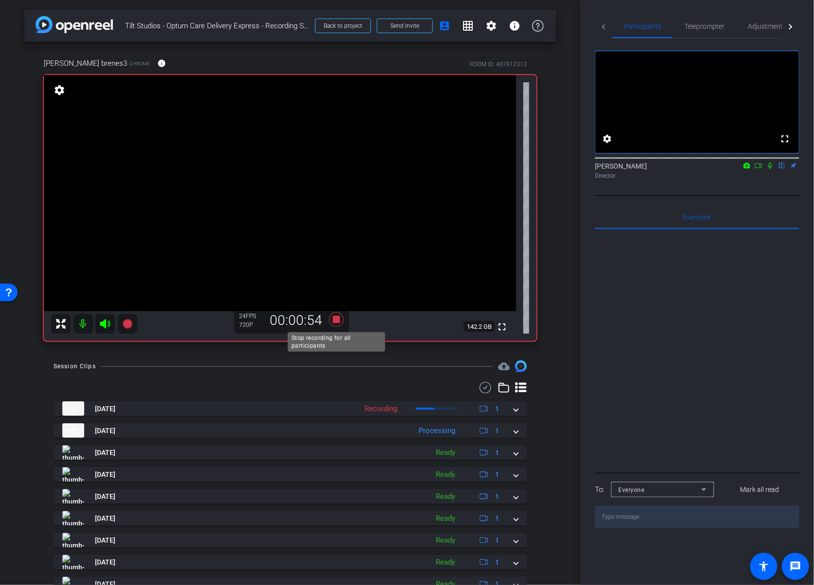
click at [338, 319] on icon at bounding box center [336, 319] width 15 height 15
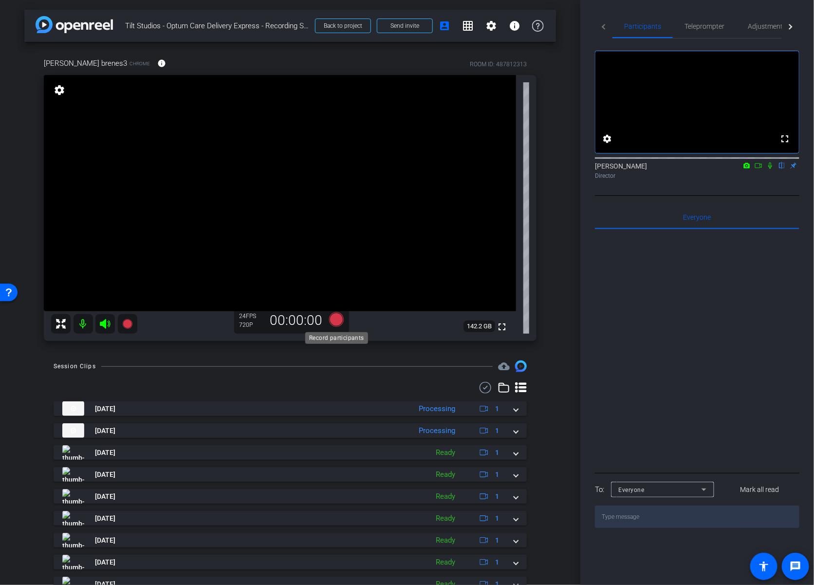
click at [334, 319] on icon at bounding box center [336, 319] width 15 height 15
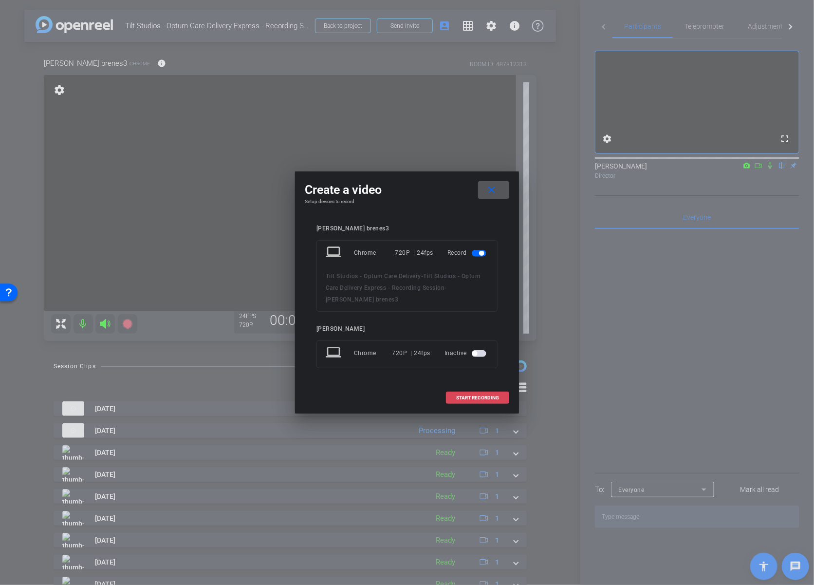
click at [459, 393] on span at bounding box center [477, 397] width 62 height 23
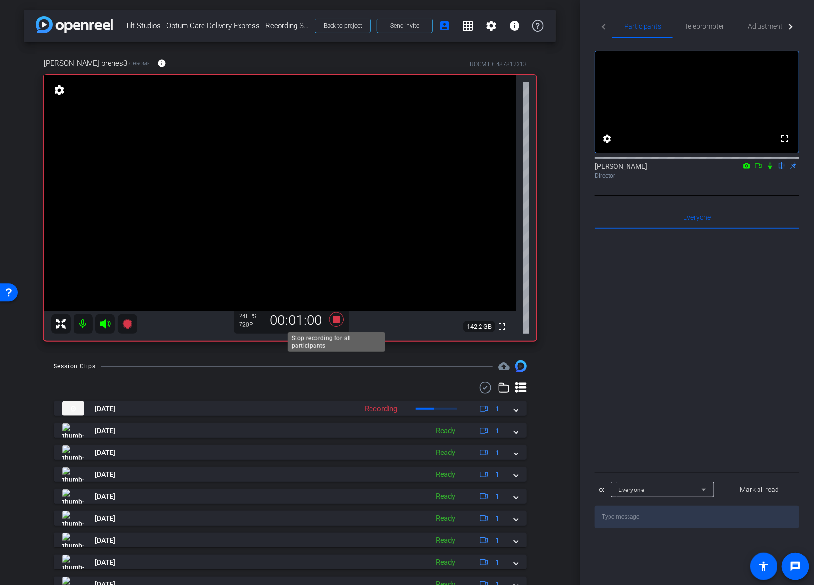
click at [335, 321] on icon at bounding box center [336, 319] width 15 height 15
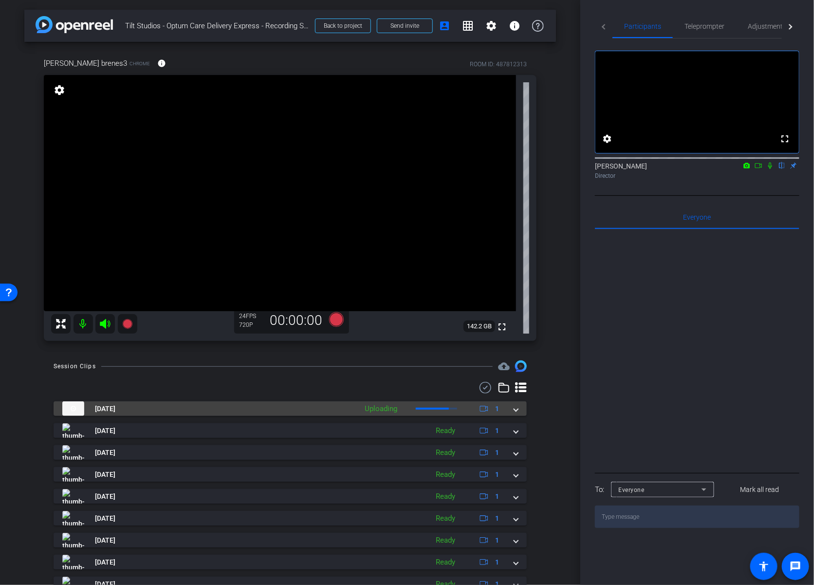
click at [517, 409] on span at bounding box center [516, 409] width 4 height 10
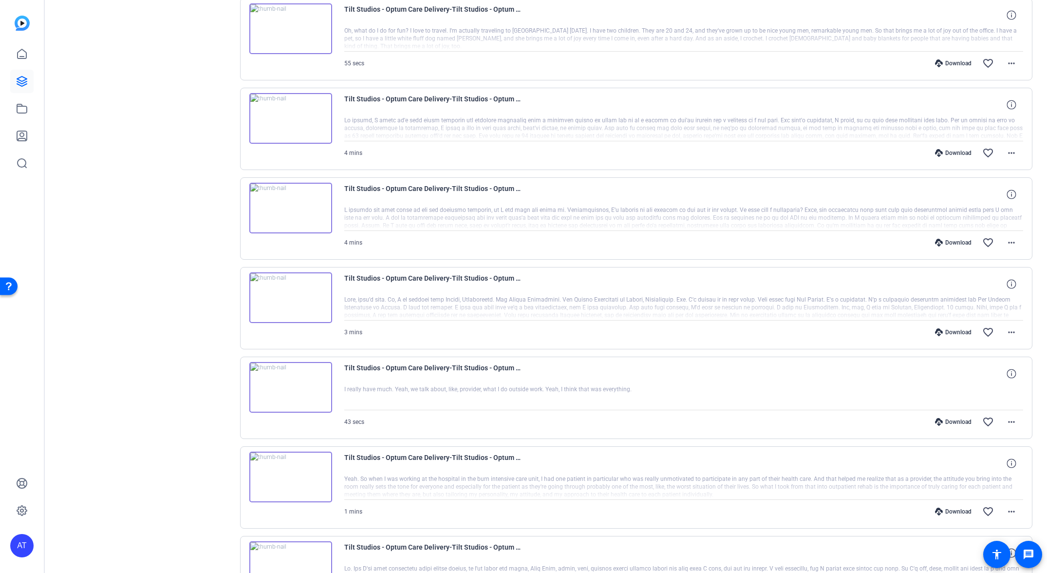
scroll to position [308, 0]
